Goal: Check status: Check status

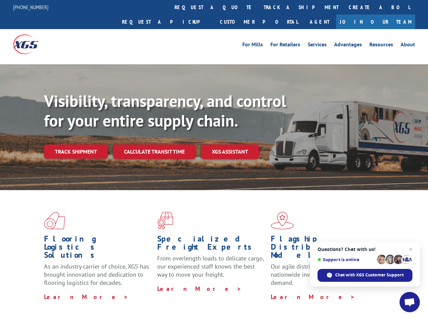
click at [214, 160] on div "Visibility, transparency, and control for your entire supply chain. Track shipm…" at bounding box center [236, 138] width 384 height 94
click at [258, 7] on link "track a shipment" at bounding box center [300, 7] width 85 height 15
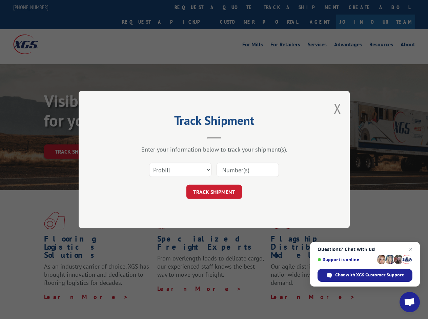
click at [236, 7] on div "Track Shipment Enter your information below to track your shipment(s). Select c…" at bounding box center [214, 159] width 428 height 319
click at [279, 7] on div "Track Shipment Enter your information below to track your shipment(s). Select c…" at bounding box center [214, 159] width 428 height 319
click at [76, 137] on div "Track Shipment Enter your information below to track your shipment(s). Select c…" at bounding box center [214, 159] width 428 height 319
click at [154, 137] on header "Track Shipment" at bounding box center [213, 127] width 203 height 23
click at [230, 137] on header "Track Shipment" at bounding box center [213, 127] width 203 height 23
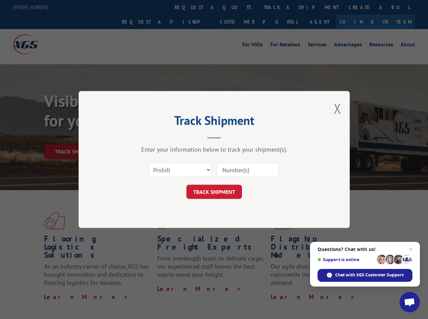
click at [409, 302] on span "Open chat" at bounding box center [409, 302] width 11 height 9
